Goal: Find specific page/section: Find specific page/section

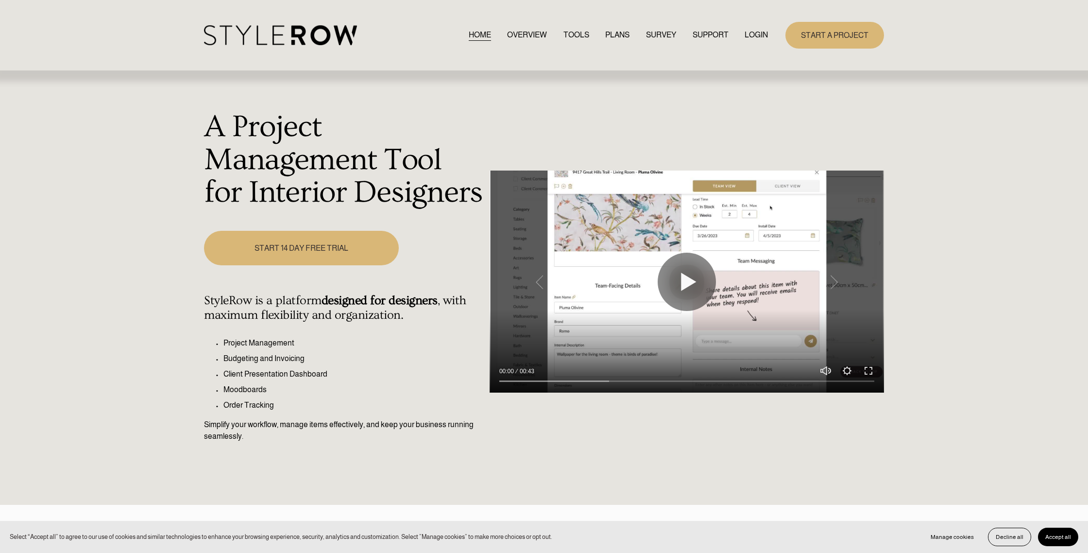
click at [752, 36] on link "LOGIN" at bounding box center [756, 35] width 23 height 13
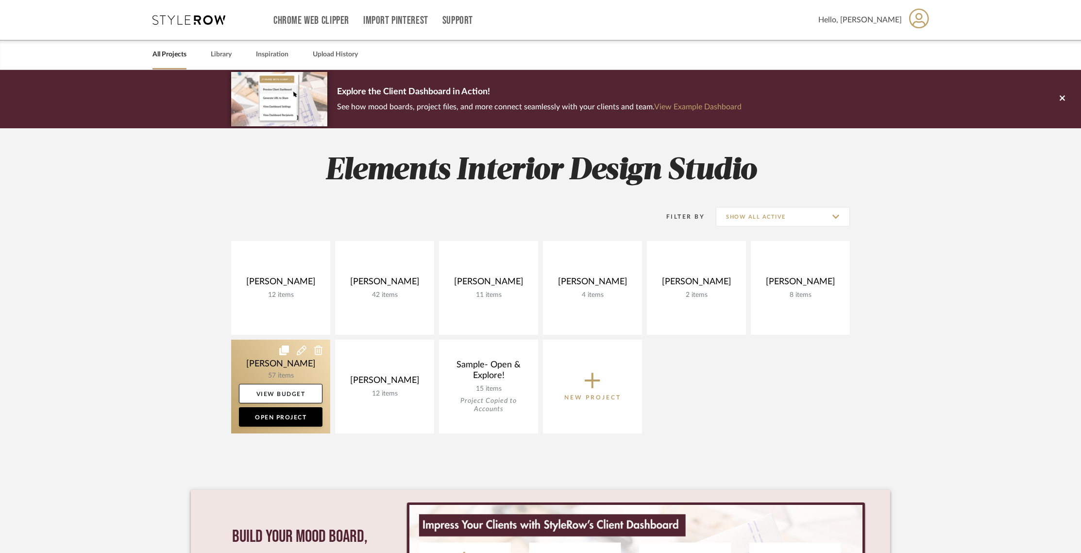
click at [293, 365] on link at bounding box center [280, 387] width 99 height 94
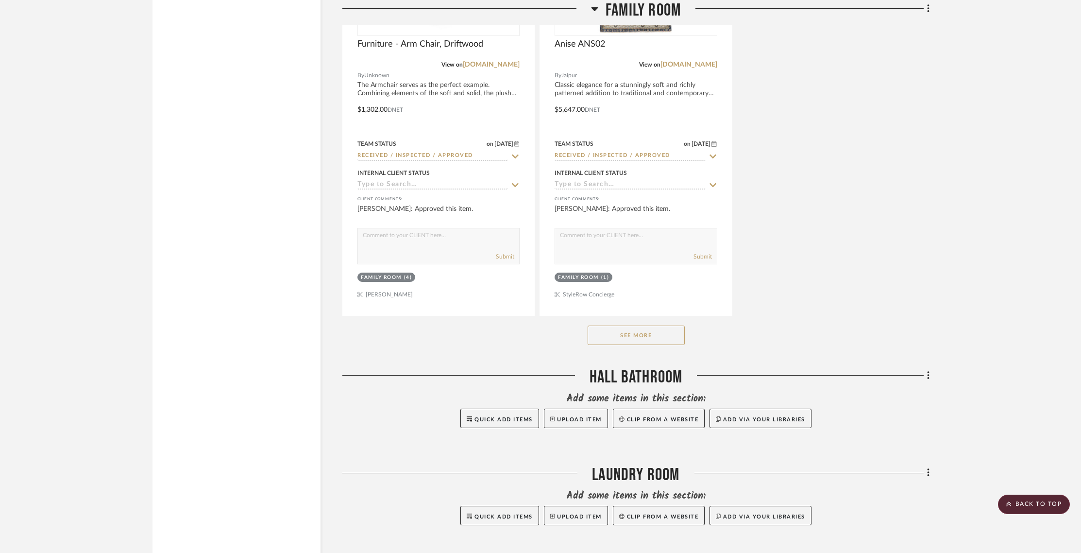
scroll to position [2408, 0]
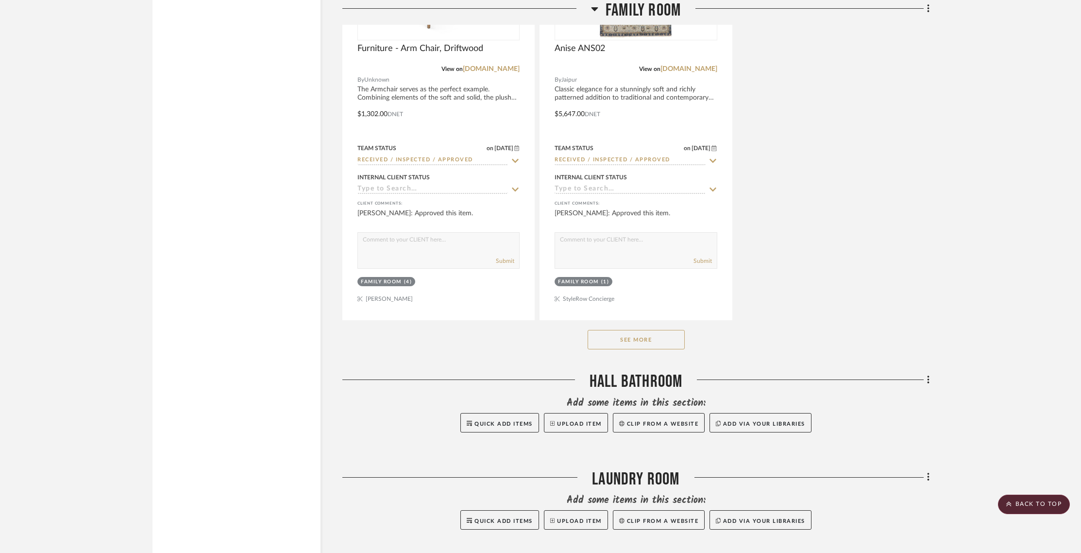
click at [659, 333] on button "See More" at bounding box center [636, 339] width 97 height 19
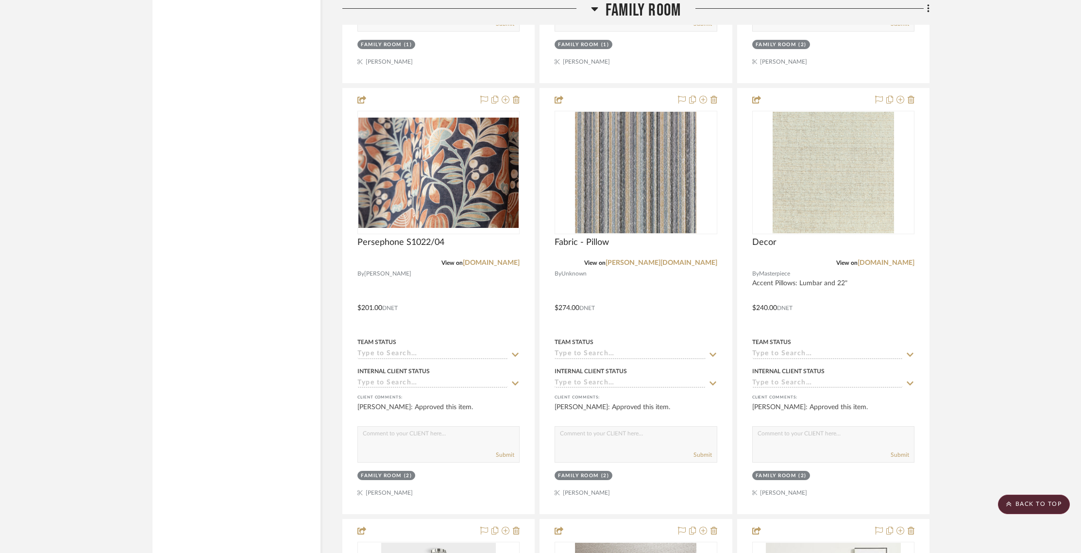
scroll to position [3080, 0]
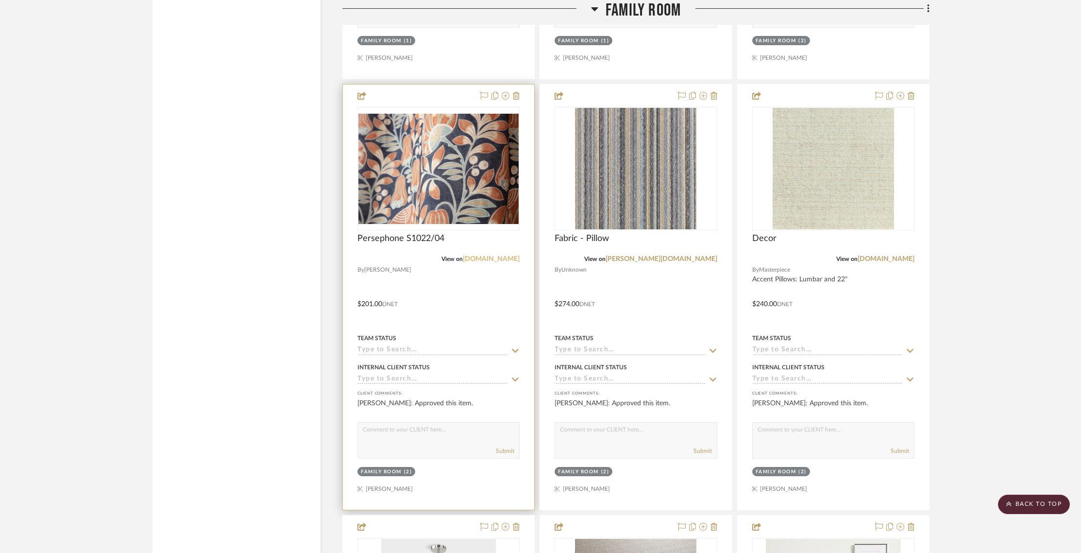
click at [479, 256] on link "[DOMAIN_NAME]" at bounding box center [491, 259] width 57 height 7
